Goal: Task Accomplishment & Management: Complete application form

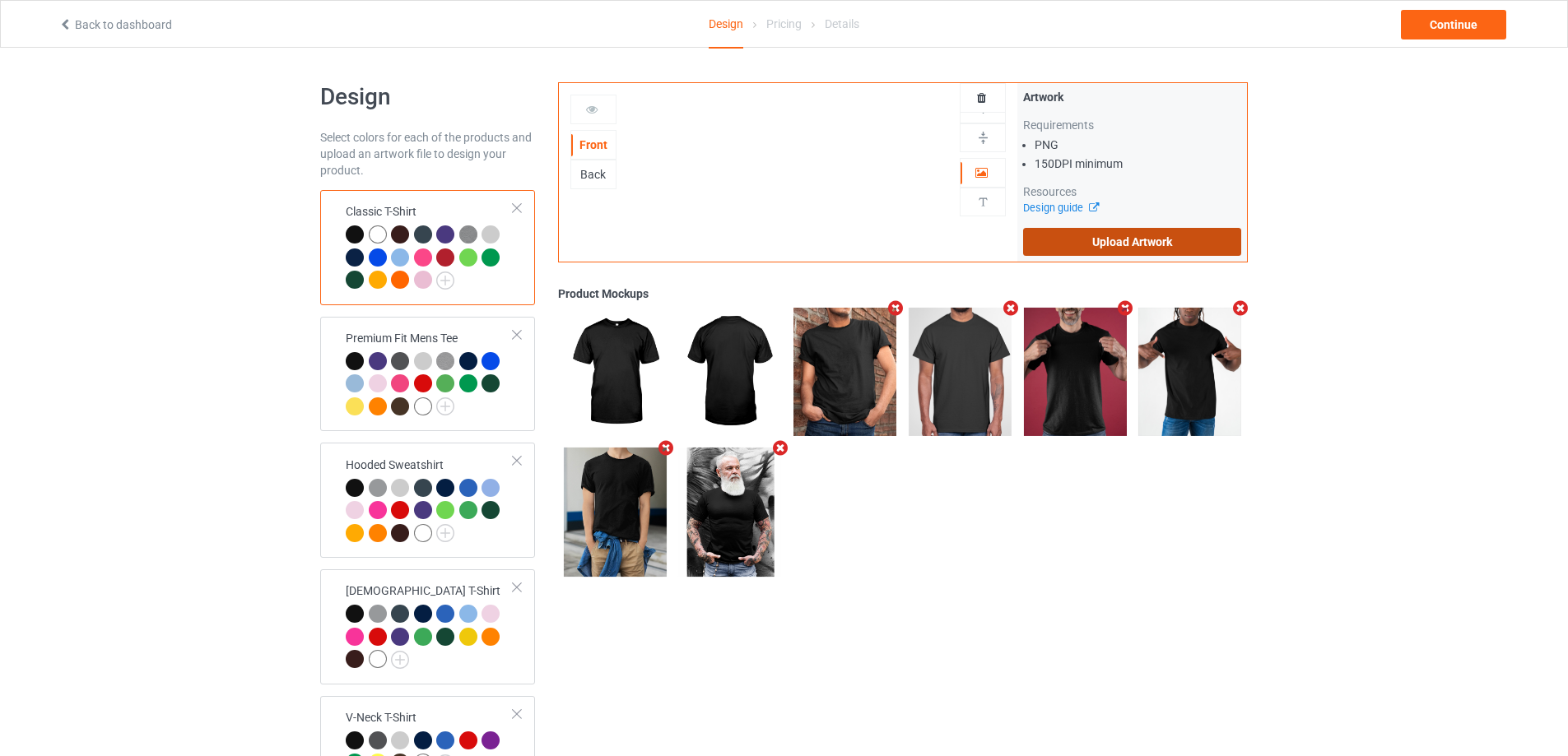
click at [1087, 250] on label "Upload Artwork" at bounding box center [1132, 241] width 218 height 28
click at [0, 0] on input "Upload Artwork" at bounding box center [0, 0] width 0 height 0
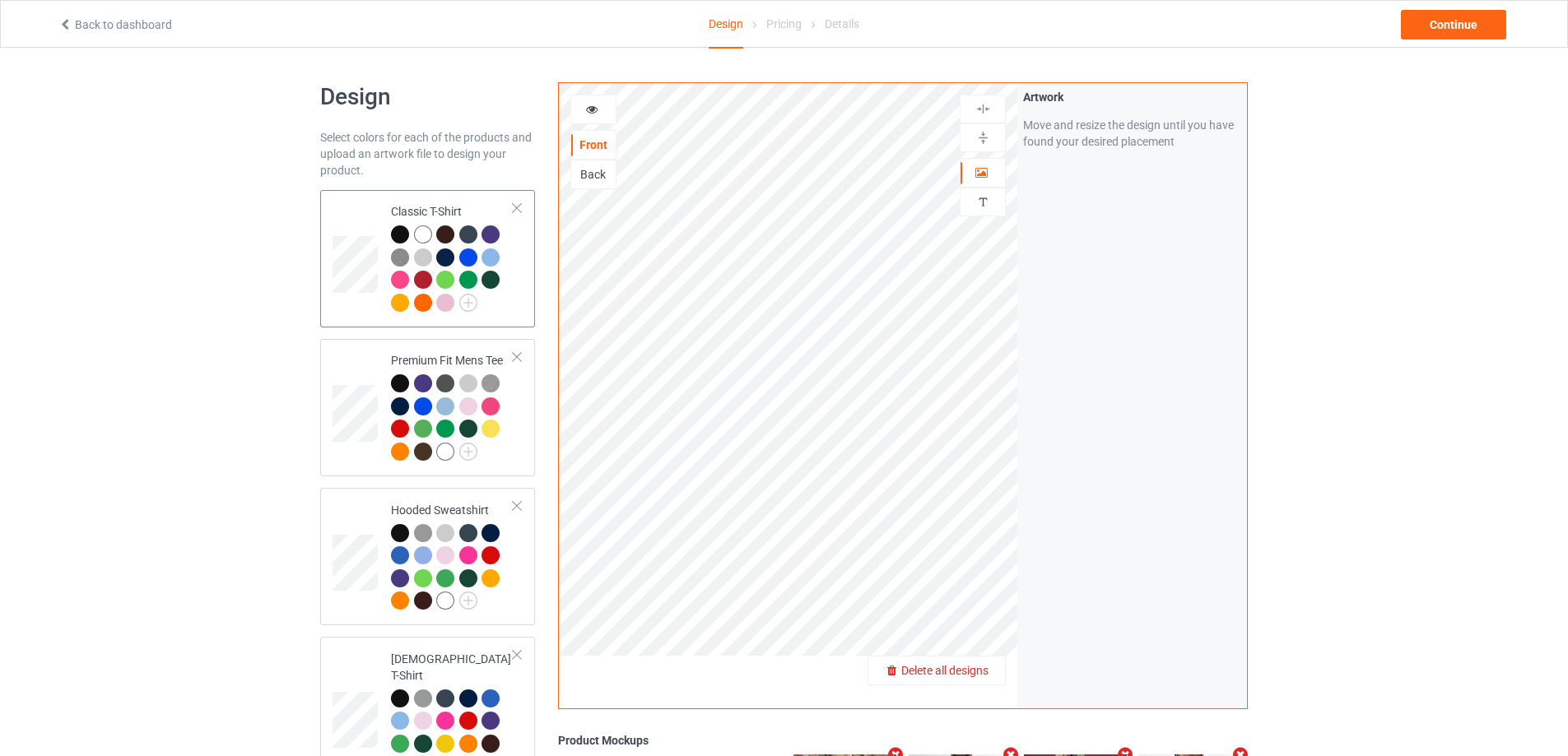
click at [978, 670] on span "Delete all designs" at bounding box center [945, 670] width 88 height 13
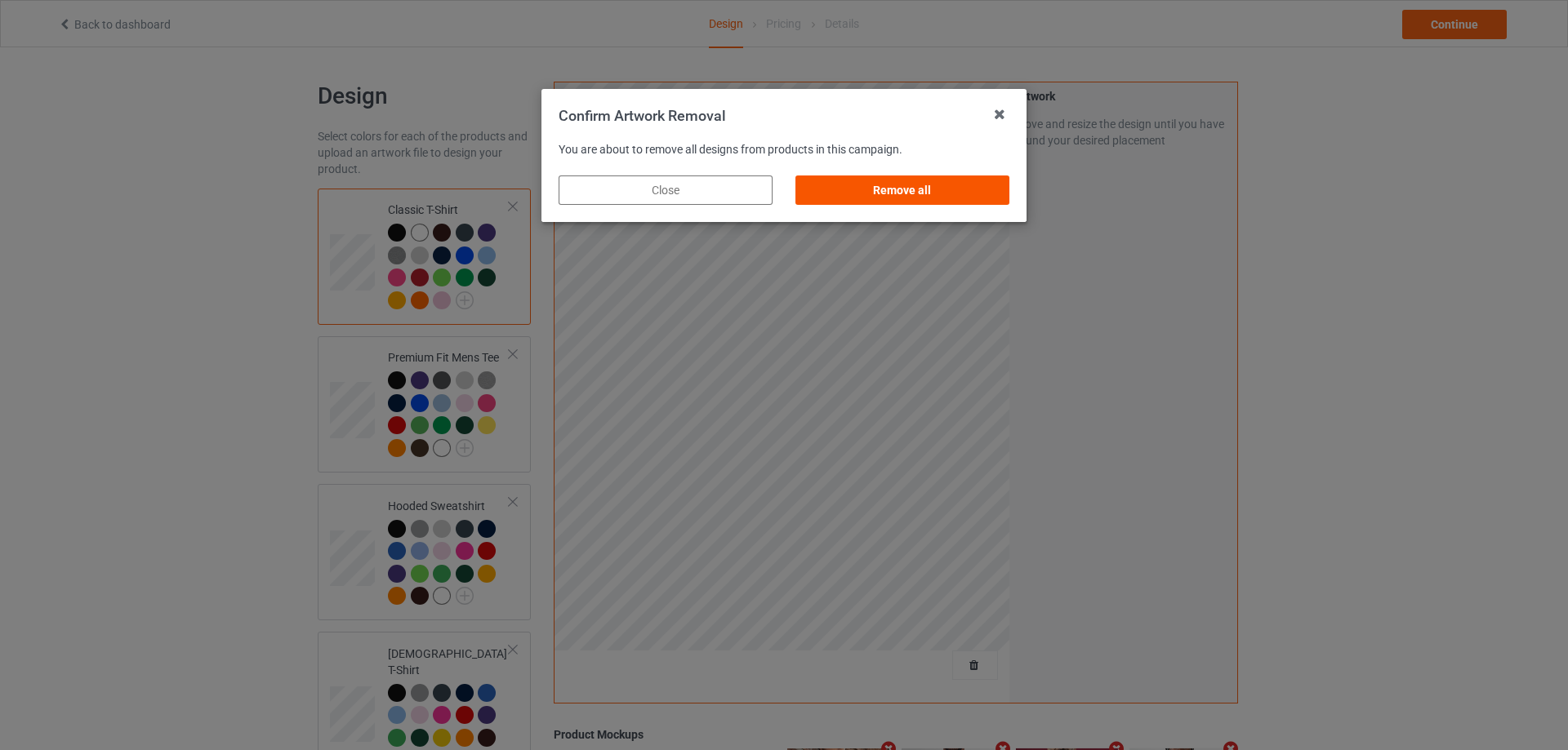
click at [984, 198] on div "Remove all" at bounding box center [902, 191] width 214 height 30
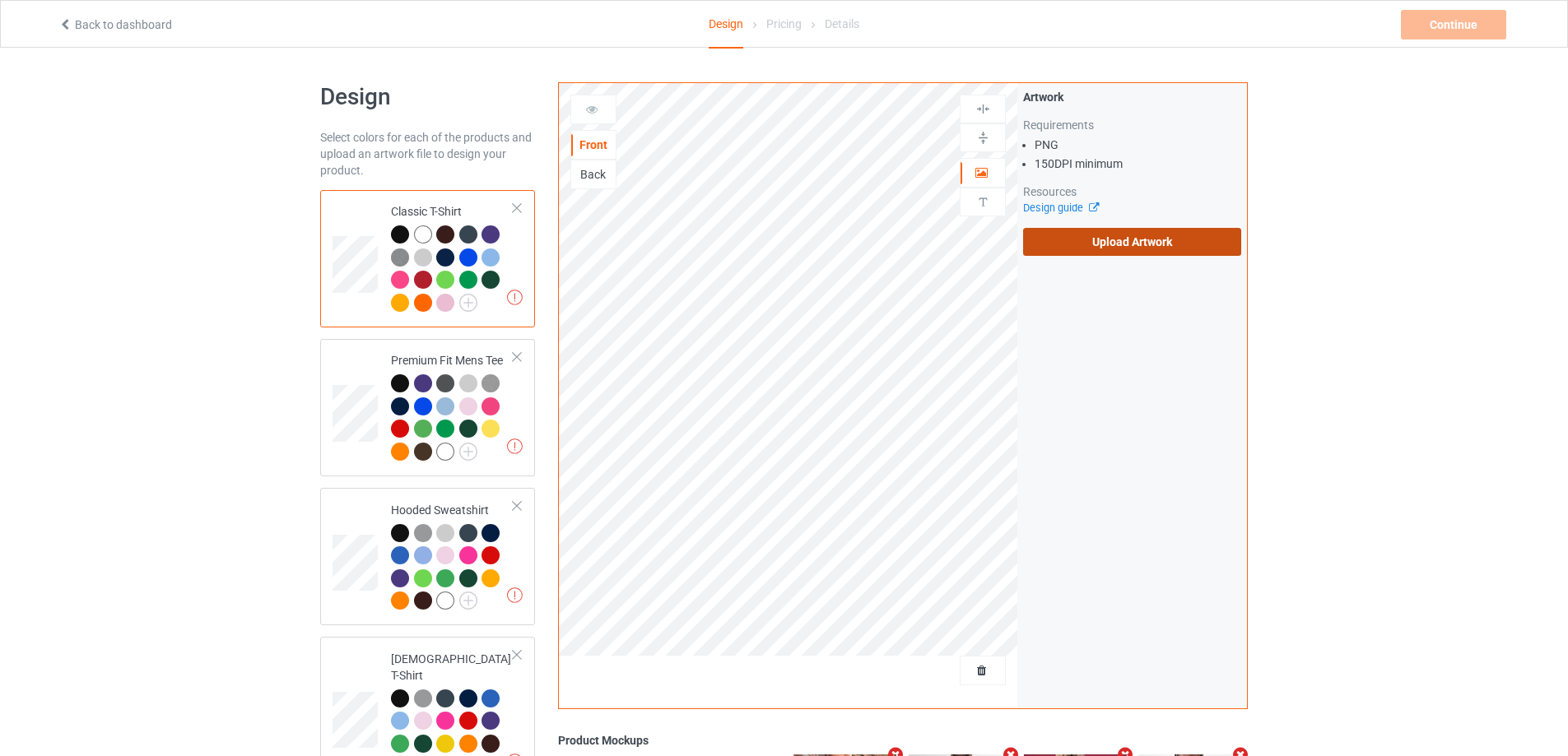
click at [1084, 233] on label "Upload Artwork" at bounding box center [1132, 241] width 218 height 28
click at [0, 0] on input "Upload Artwork" at bounding box center [0, 0] width 0 height 0
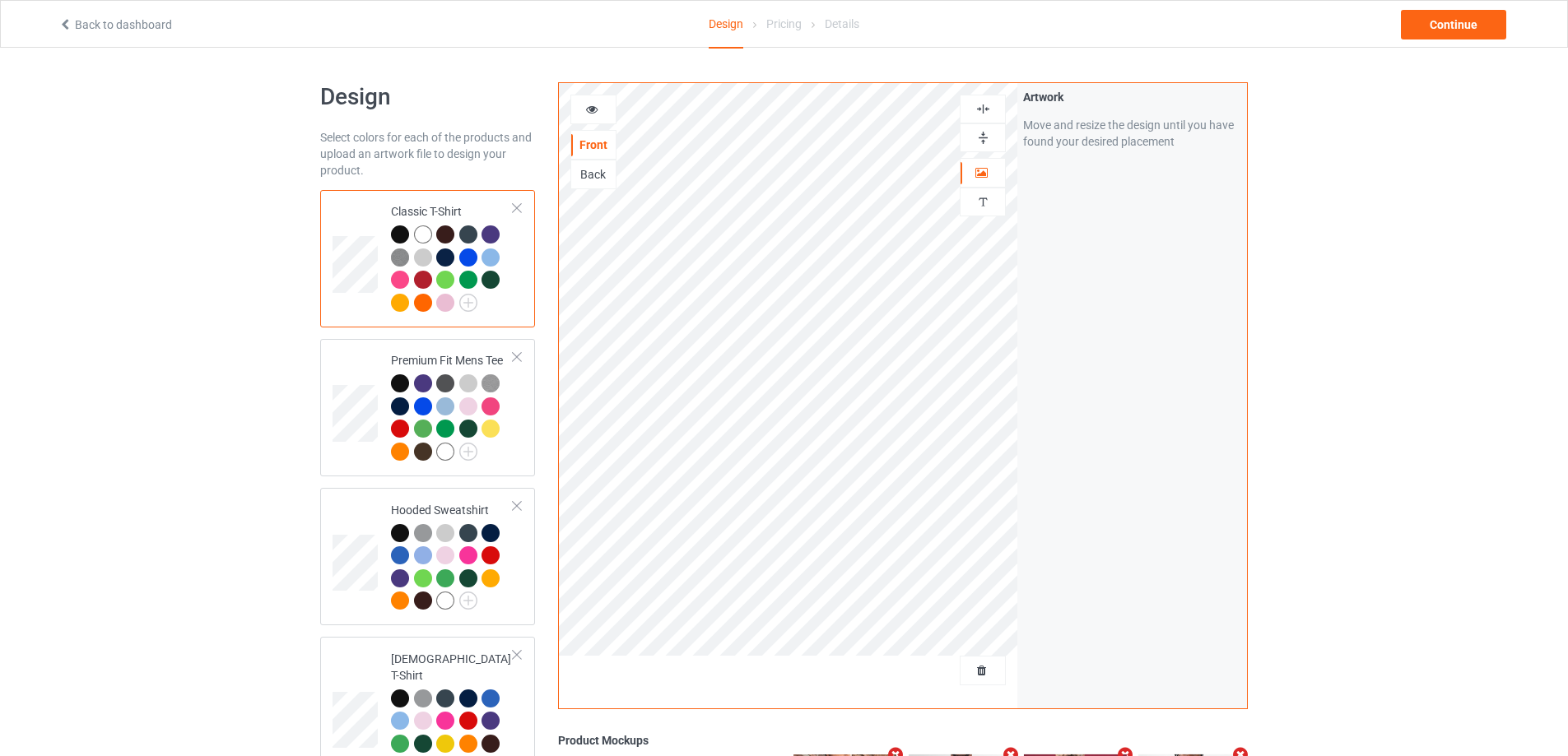
click at [1483, 40] on div "Back to dashboard Design Pricing Details Continue" at bounding box center [784, 23] width 1475 height 46
click at [1477, 27] on div "Continue" at bounding box center [1453, 25] width 105 height 30
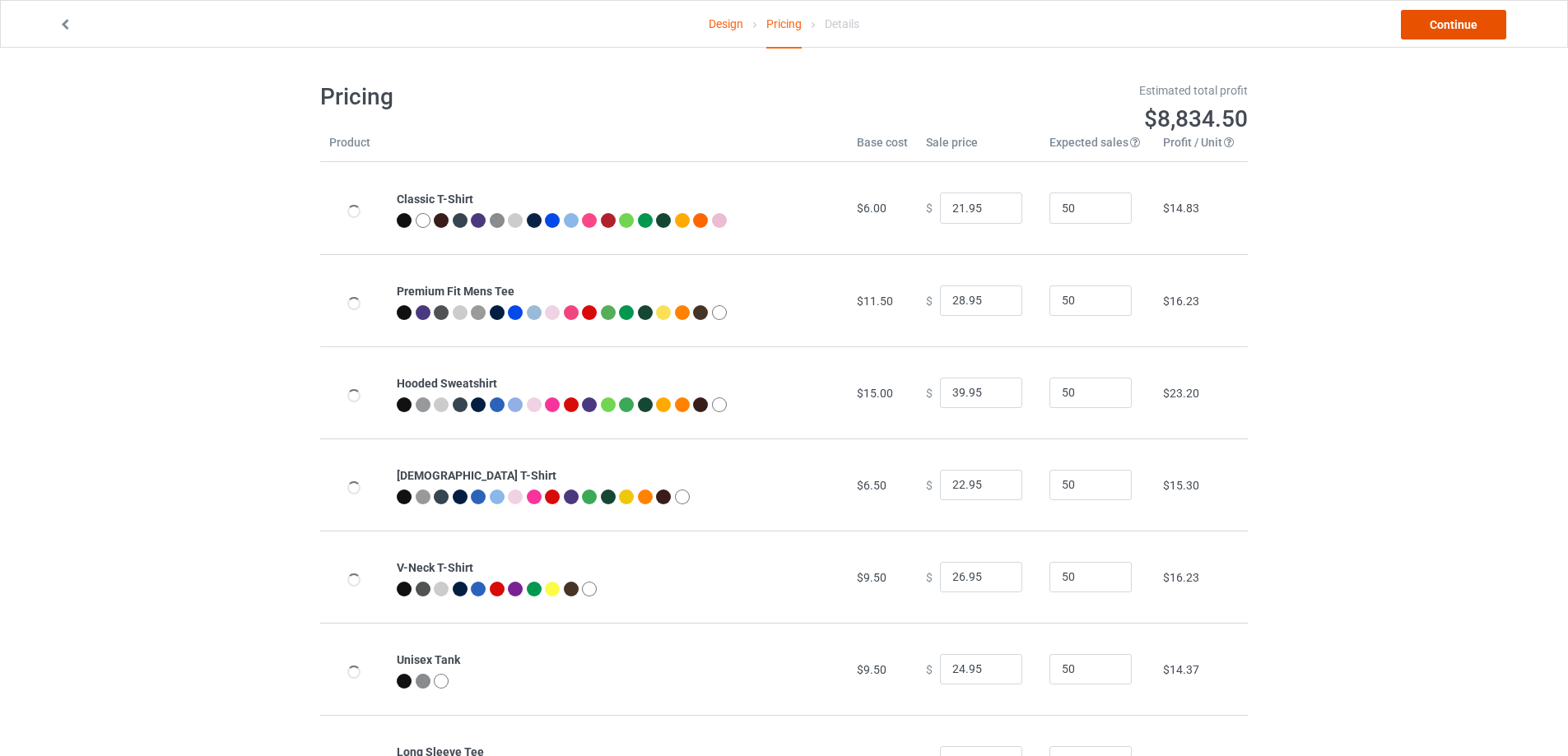
click at [1477, 27] on link "Continue" at bounding box center [1453, 25] width 105 height 30
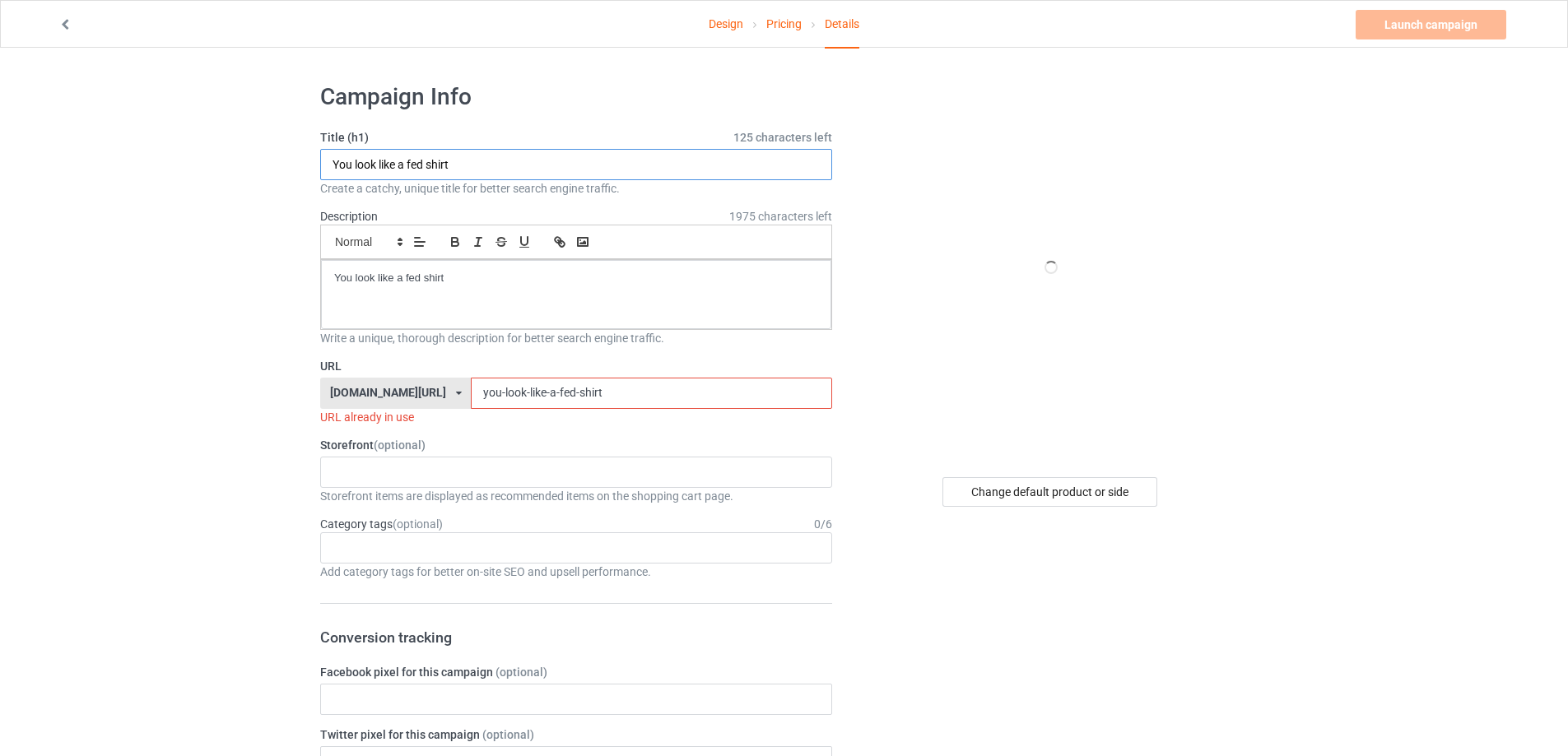
drag, startPoint x: 465, startPoint y: 158, endPoint x: 225, endPoint y: 172, distance: 240.4
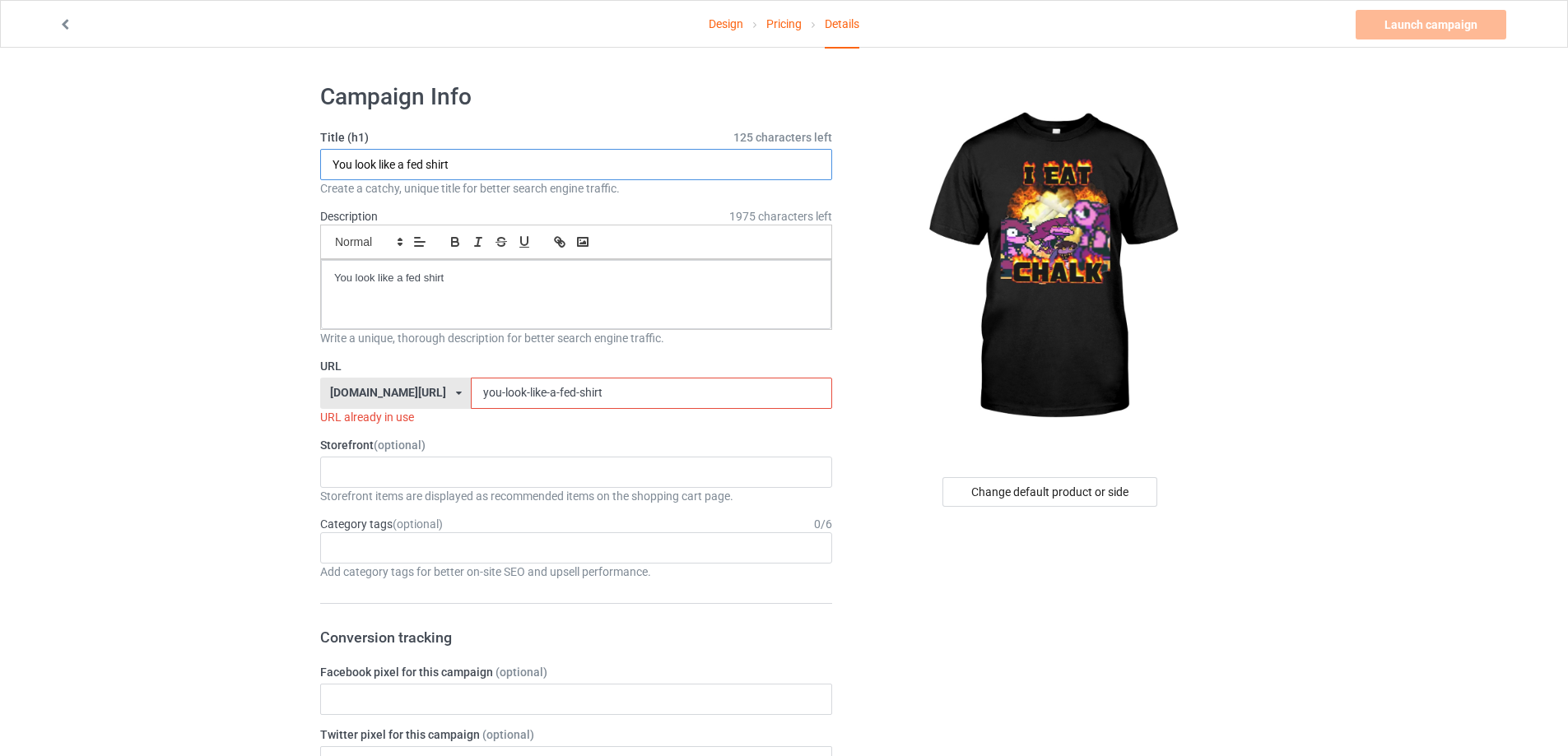
paste input "[PERSON_NAME] i eat chalk"
type input "[PERSON_NAME] i eat chalk shirt"
drag, startPoint x: 437, startPoint y: 281, endPoint x: 116, endPoint y: 281, distance: 321.0
drag, startPoint x: 406, startPoint y: 392, endPoint x: 575, endPoint y: 389, distance: 169.0
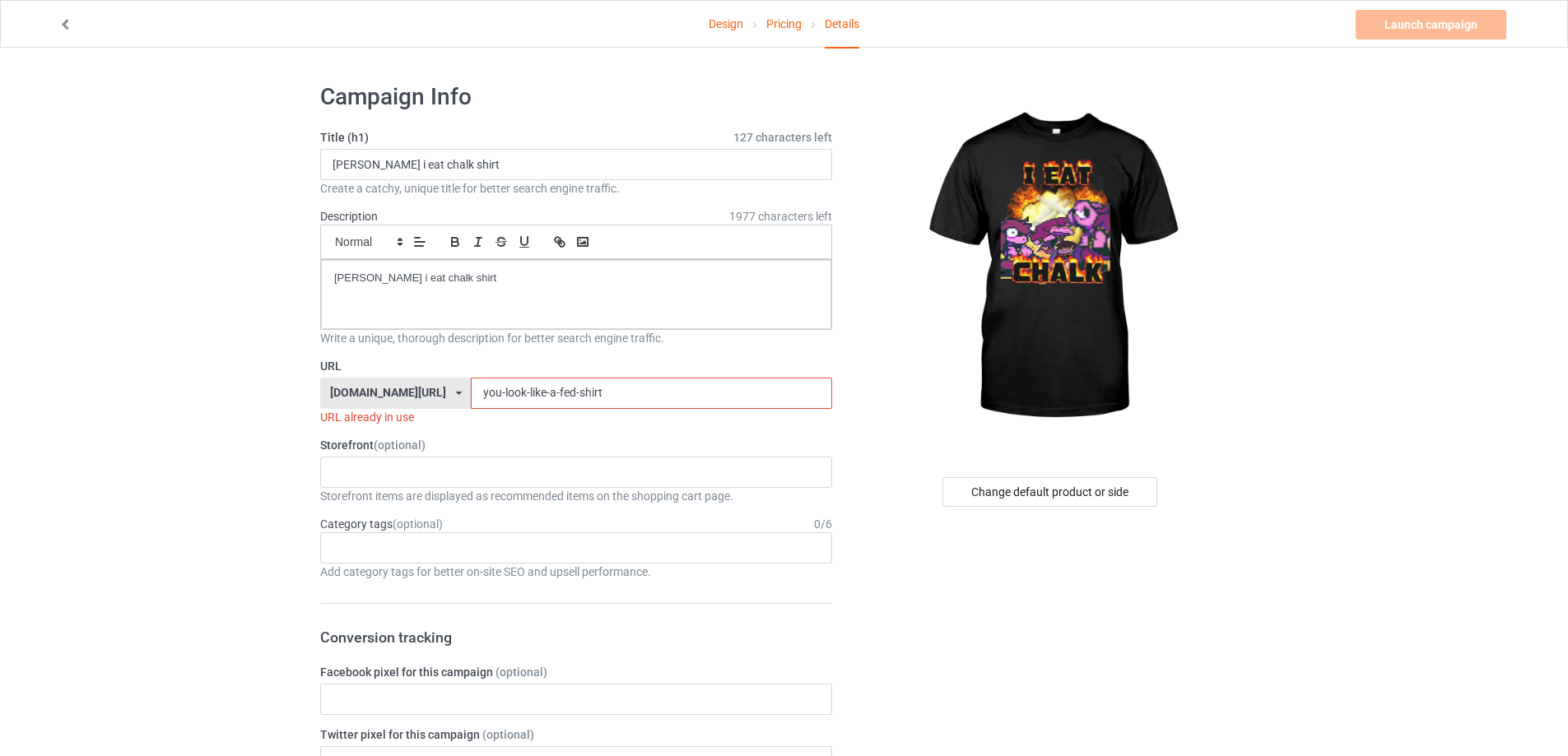
paste input "[PERSON_NAME]-i-eat-chalk-t"
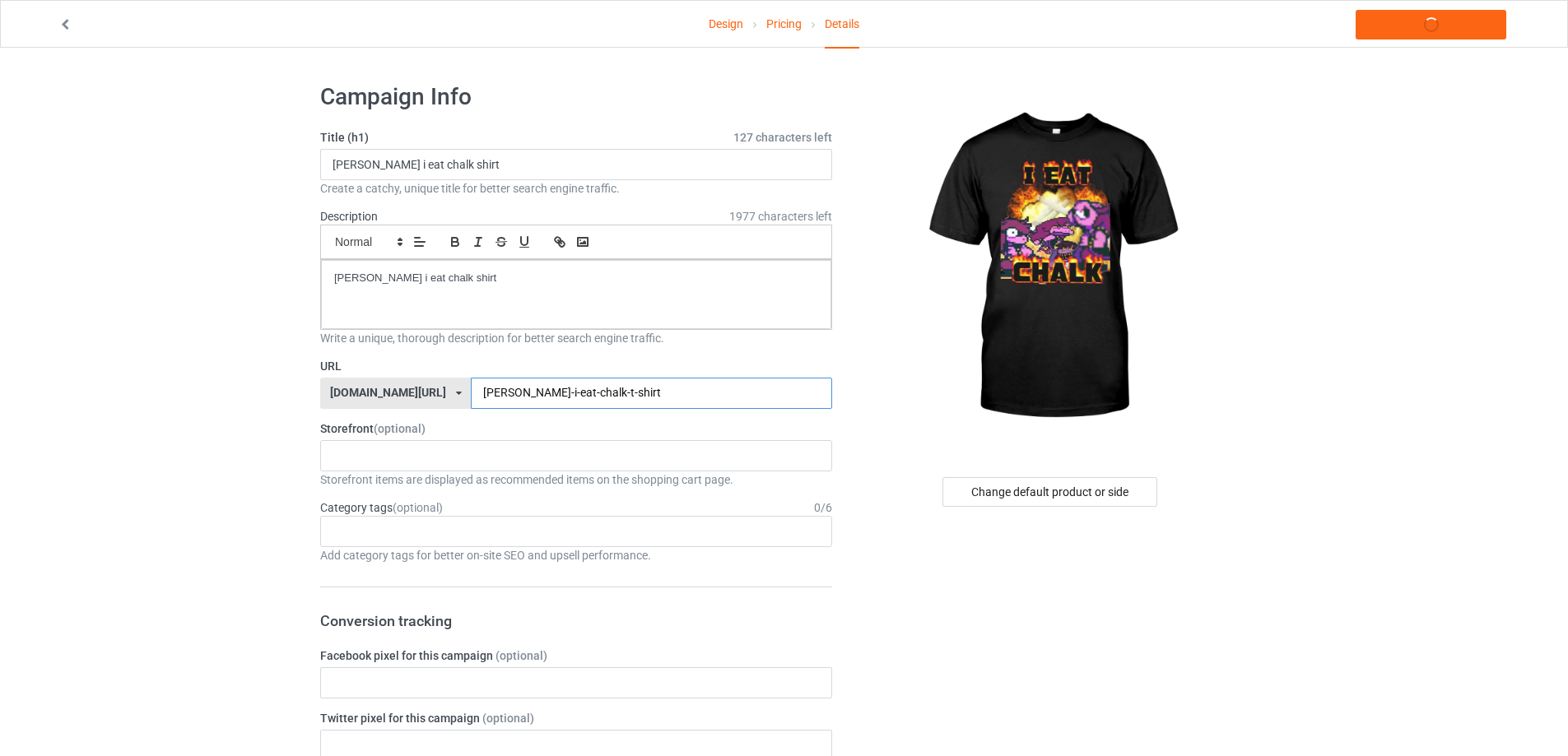
click at [530, 403] on input "[PERSON_NAME]-i-eat-chalk-t-shirt" at bounding box center [651, 393] width 361 height 32
type input "[PERSON_NAME]-i-eat-chalk-shirt"
click at [1436, 20] on link "Launch campaign" at bounding box center [1432, 25] width 151 height 30
